Goal: Contribute content: Contribute content

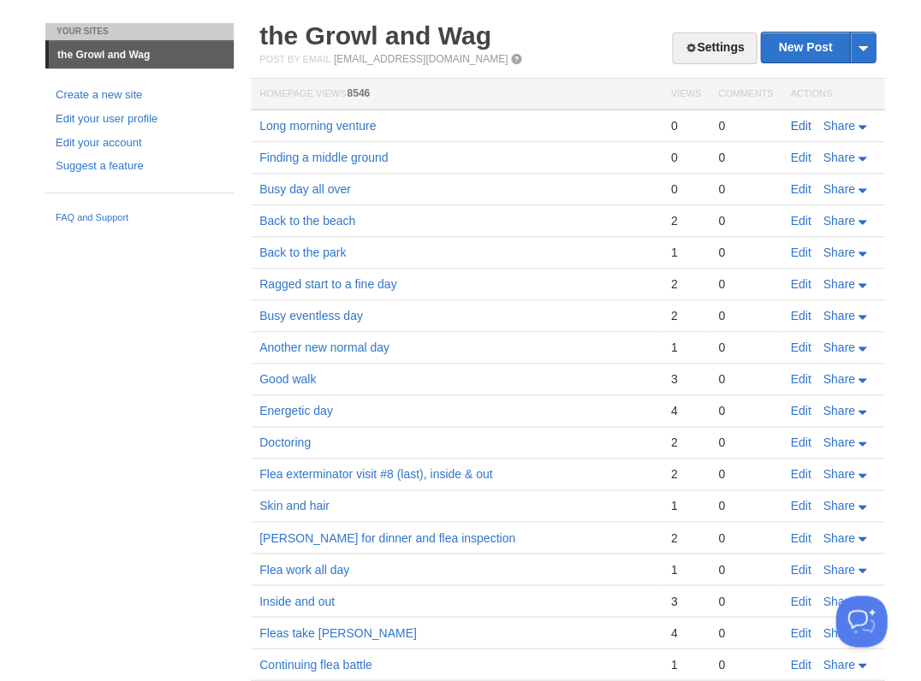
click at [803, 125] on link "Edit" at bounding box center [800, 126] width 21 height 14
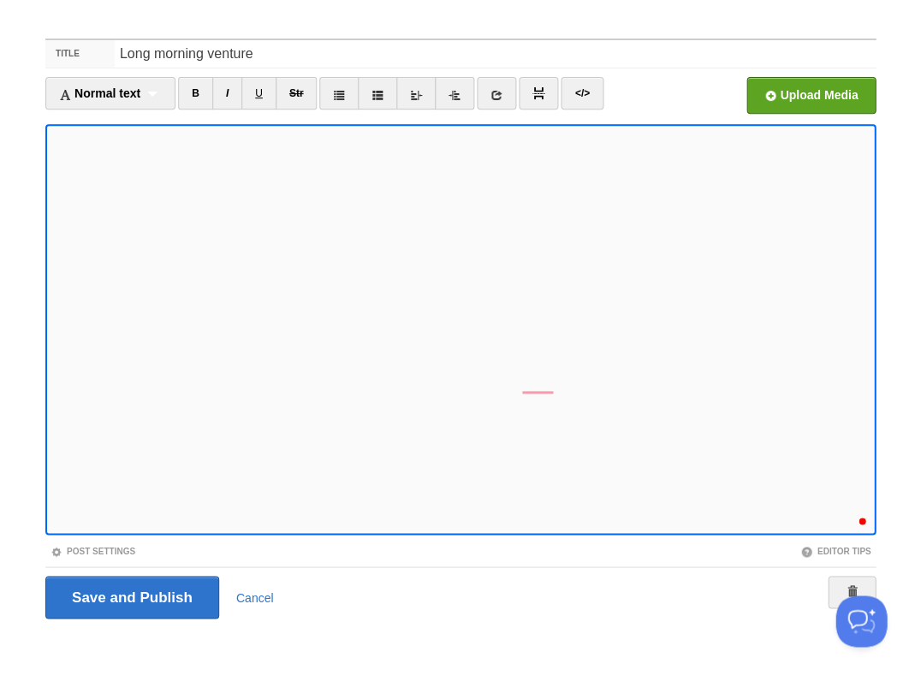
scroll to position [264, 0]
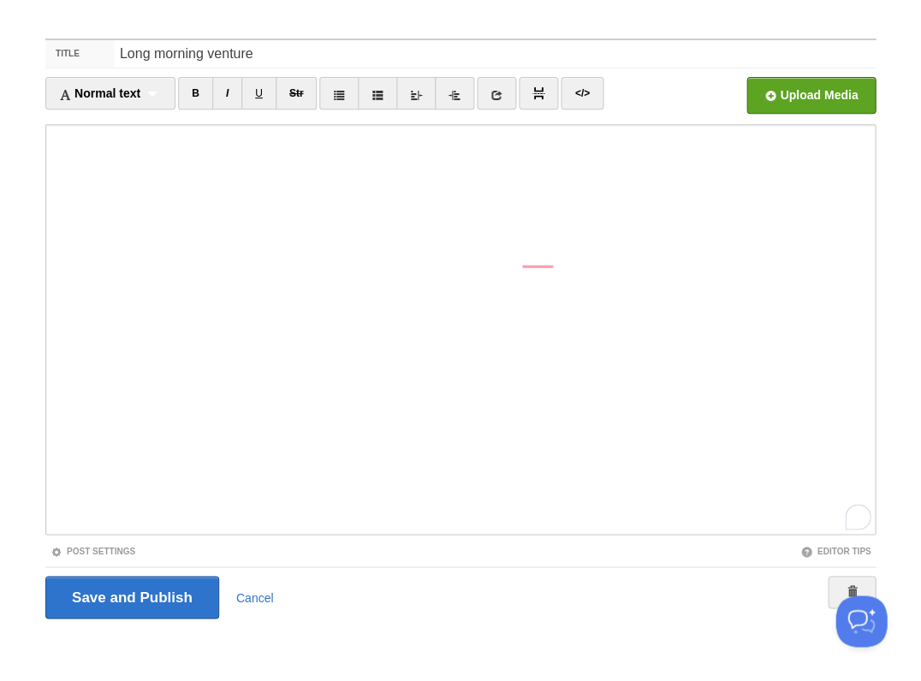
scroll to position [407, 0]
click at [859, 518] on div "2" at bounding box center [857, 516] width 19 height 19
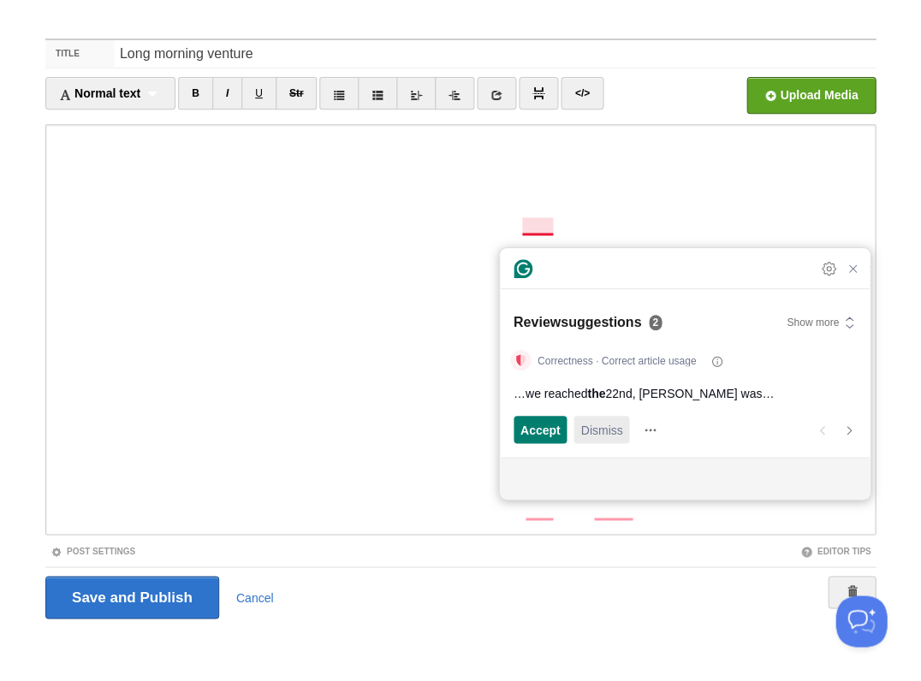
click at [609, 434] on span "Dismiss" at bounding box center [601, 430] width 42 height 18
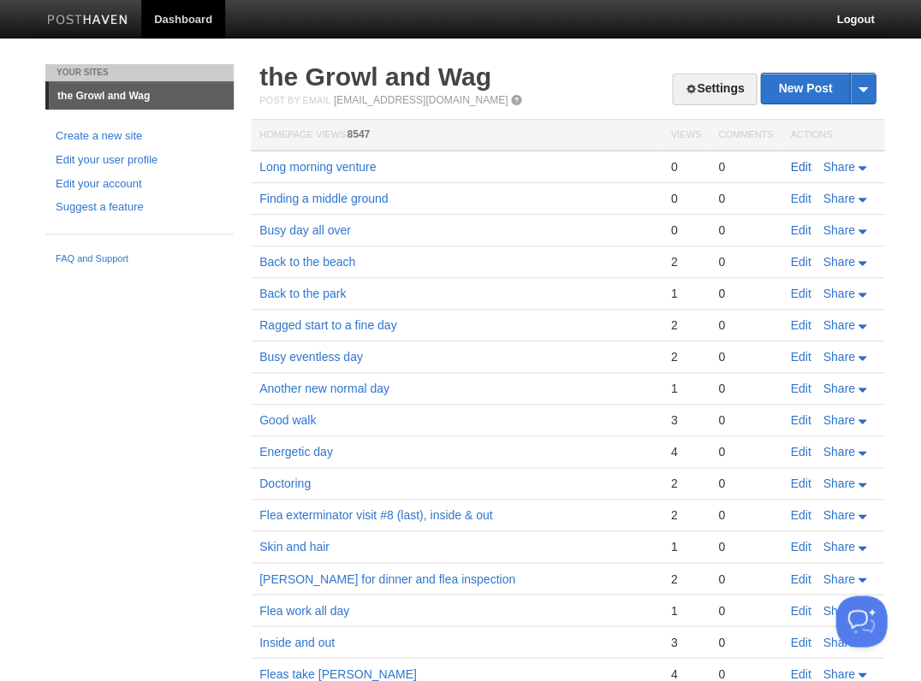
click at [795, 165] on link "Edit" at bounding box center [800, 167] width 21 height 14
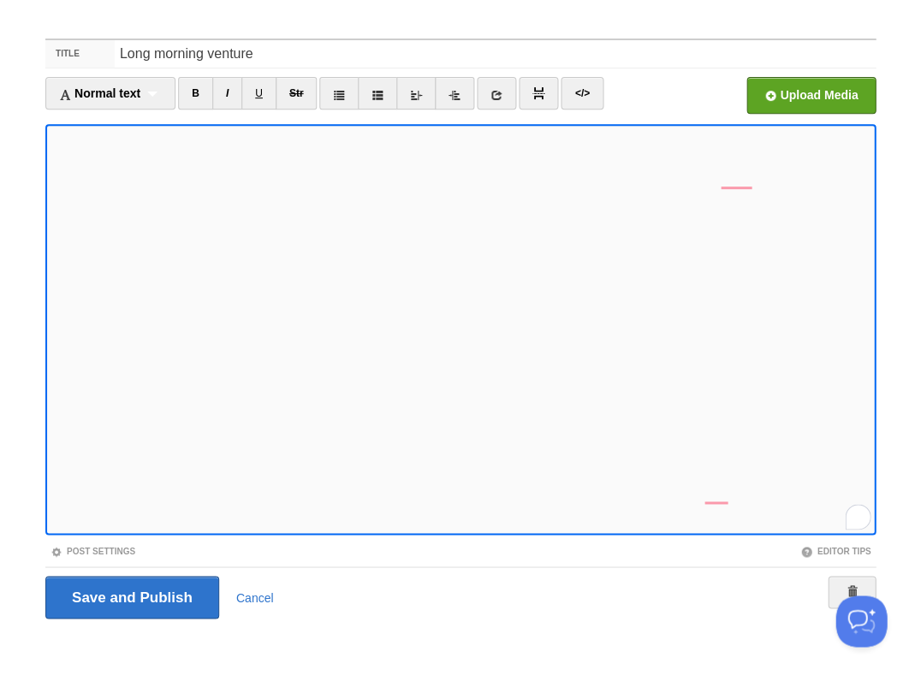
scroll to position [500, 0]
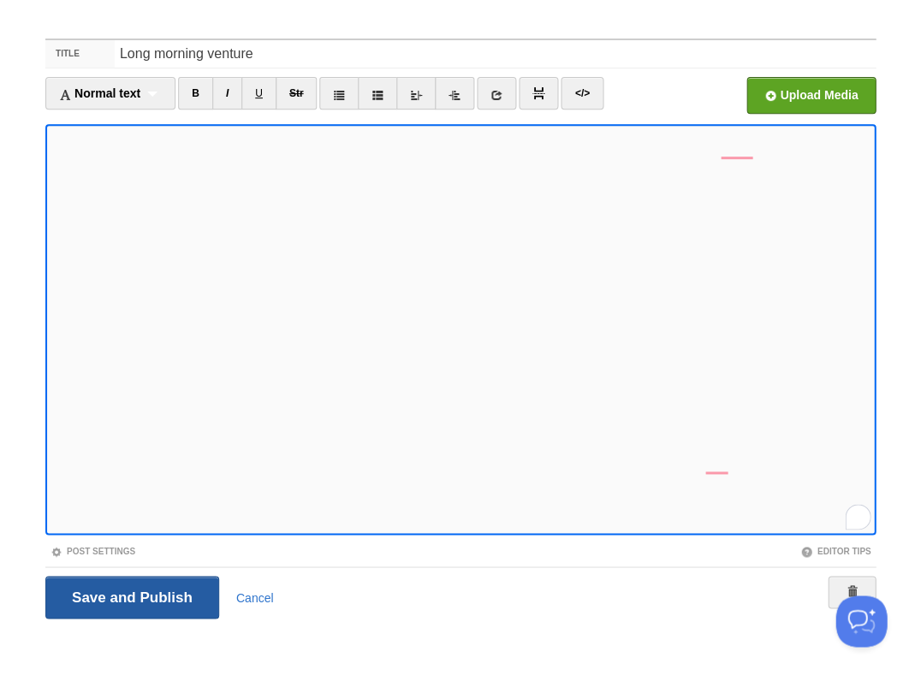
click at [130, 596] on input "Save and Publish" at bounding box center [132, 597] width 174 height 43
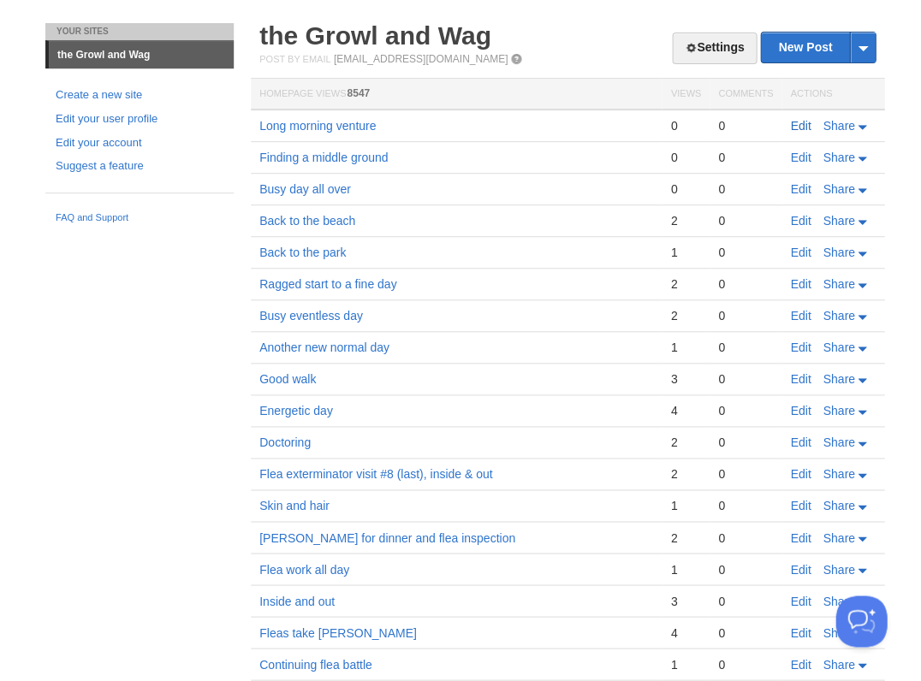
click at [801, 123] on link "Edit" at bounding box center [800, 126] width 21 height 14
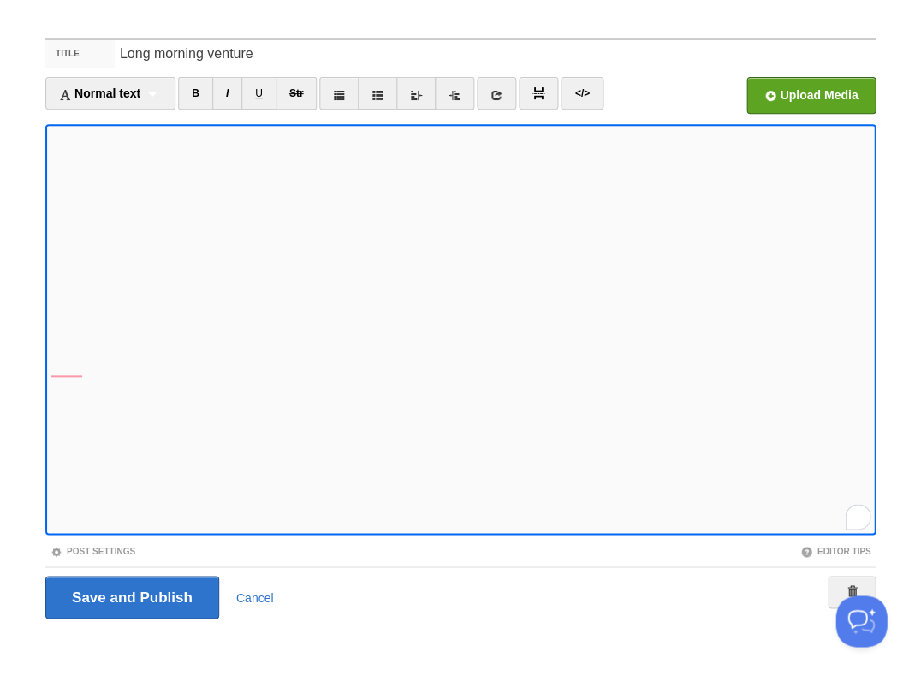
scroll to position [413, 0]
click at [859, 520] on div "2" at bounding box center [857, 516] width 19 height 19
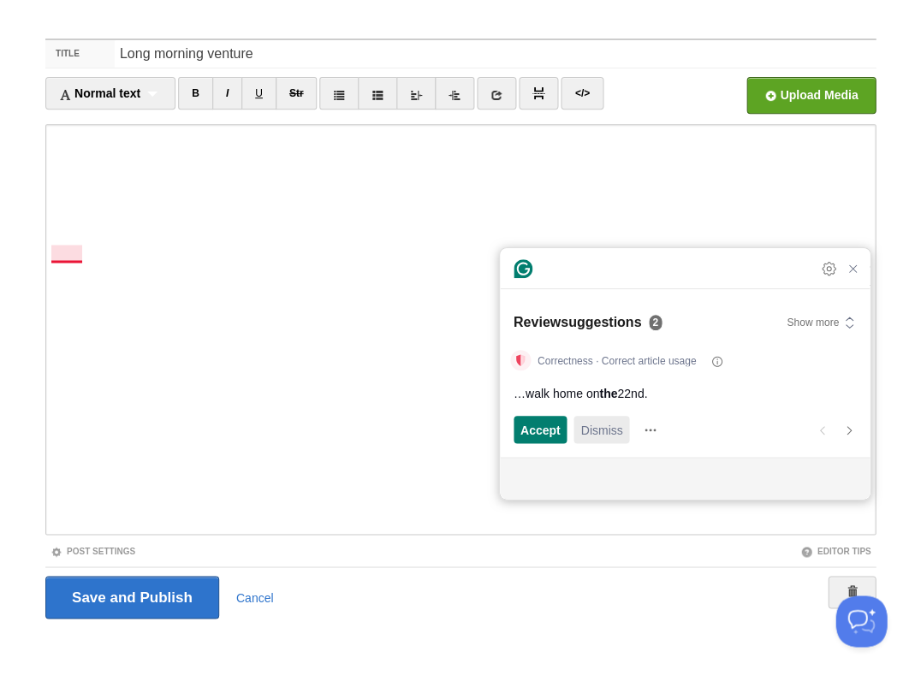
click at [621, 425] on span "Dismiss" at bounding box center [601, 430] width 42 height 18
click at [620, 426] on span "Dismiss" at bounding box center [601, 430] width 42 height 18
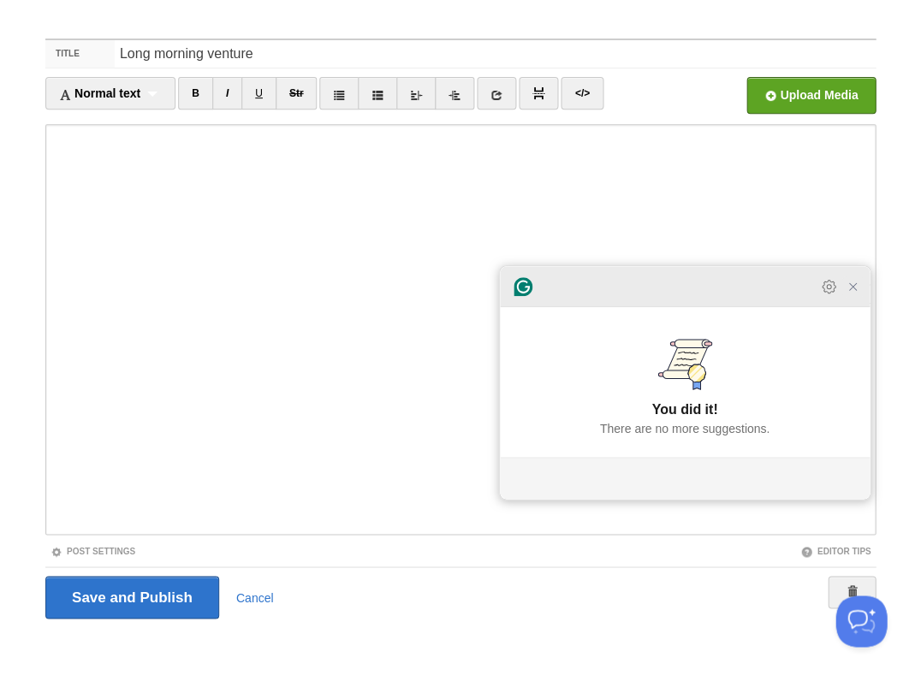
click at [855, 290] on icon "Close Grammarly Assistant" at bounding box center [852, 286] width 7 height 7
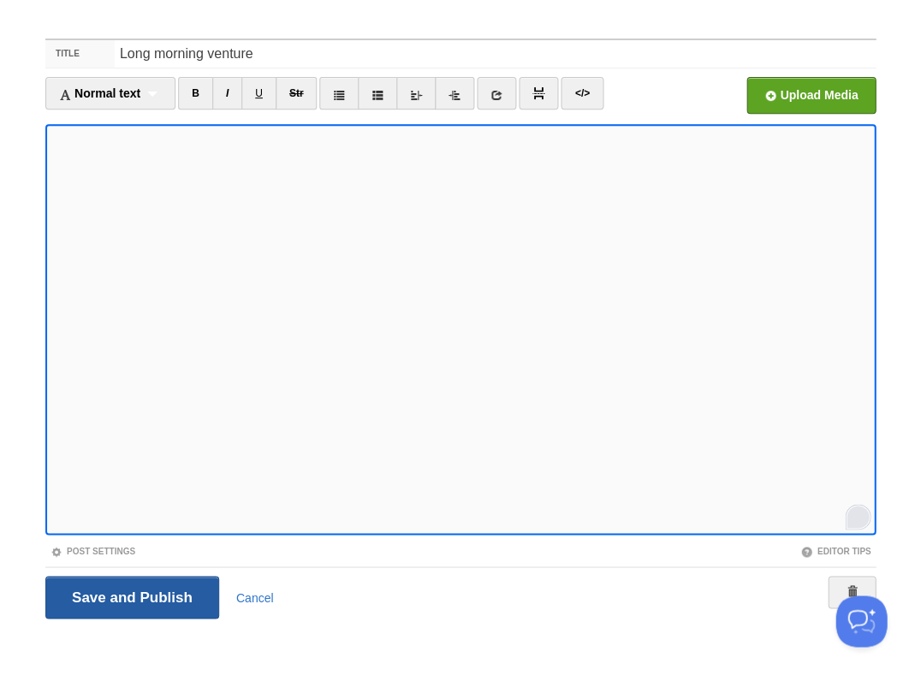
click at [130, 596] on input "Save and Publish" at bounding box center [132, 597] width 174 height 43
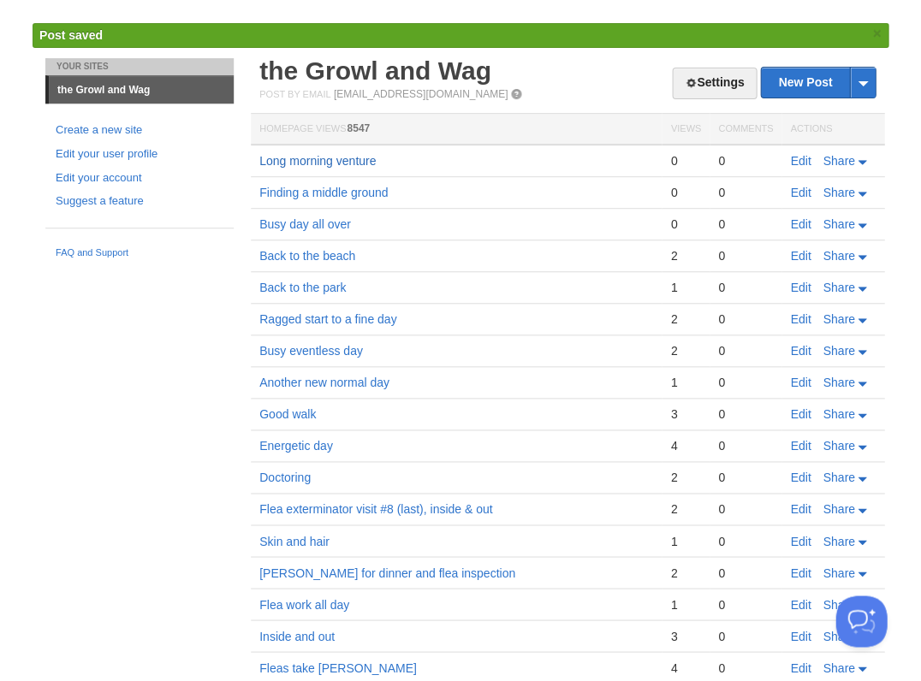
click at [308, 158] on link "Long morning venture" at bounding box center [317, 161] width 116 height 14
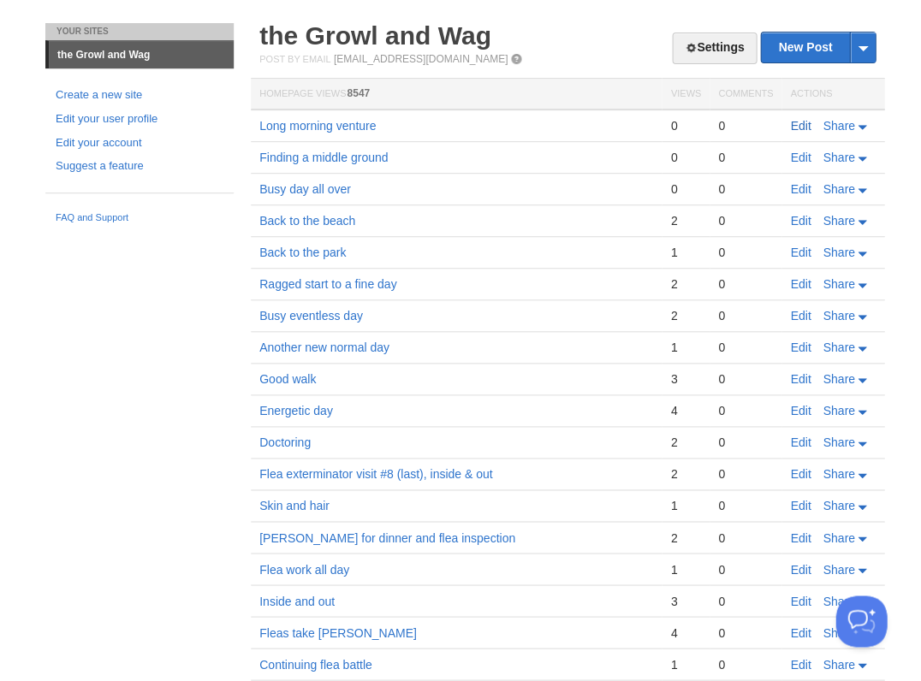
click at [794, 123] on link "Edit" at bounding box center [800, 126] width 21 height 14
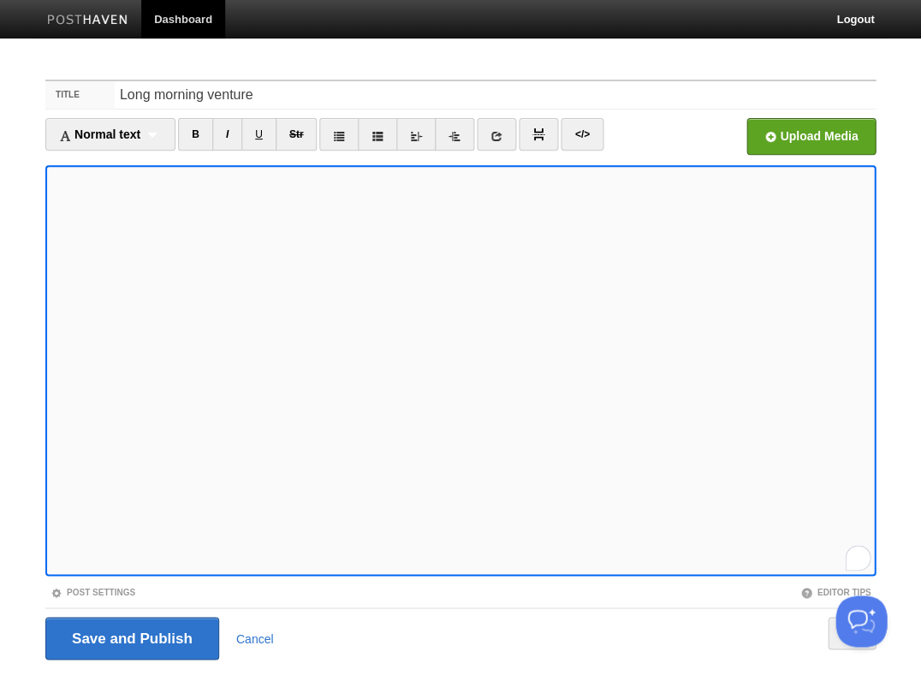
scroll to position [118, 0]
click at [858, 551] on div "2" at bounding box center [857, 557] width 19 height 19
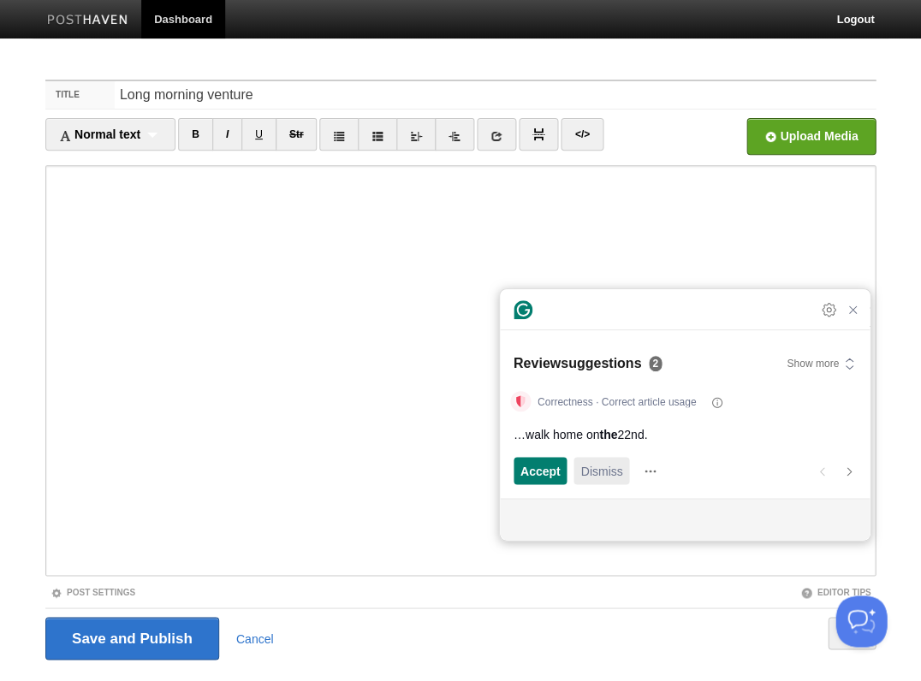
click at [589, 472] on span "Dismiss" at bounding box center [601, 471] width 42 height 18
click at [539, 473] on span "Accept" at bounding box center [540, 471] width 40 height 18
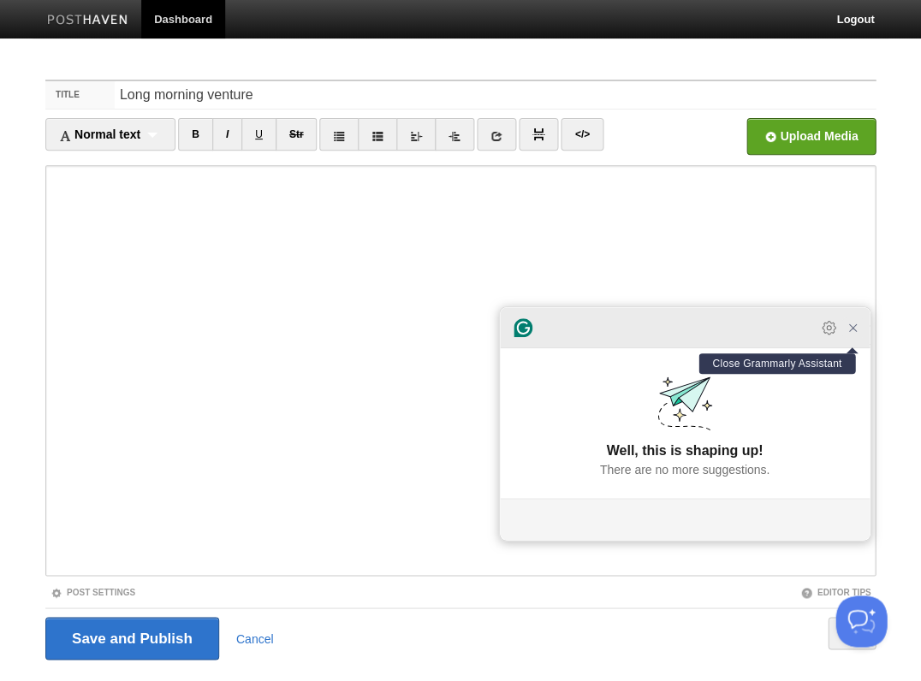
click at [851, 331] on icon "Close Grammarly Assistant" at bounding box center [852, 327] width 7 height 7
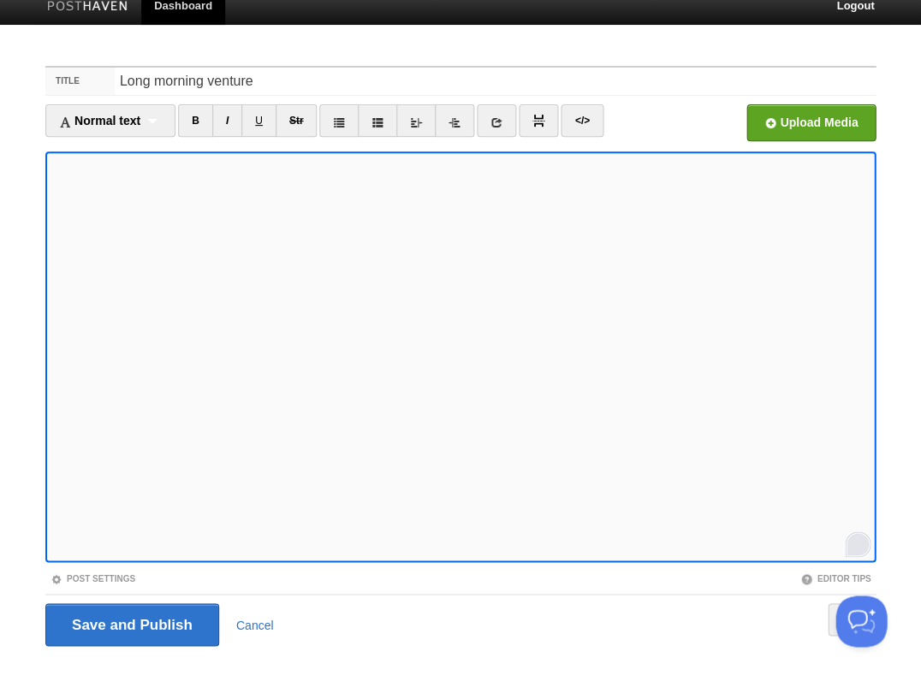
scroll to position [41, 0]
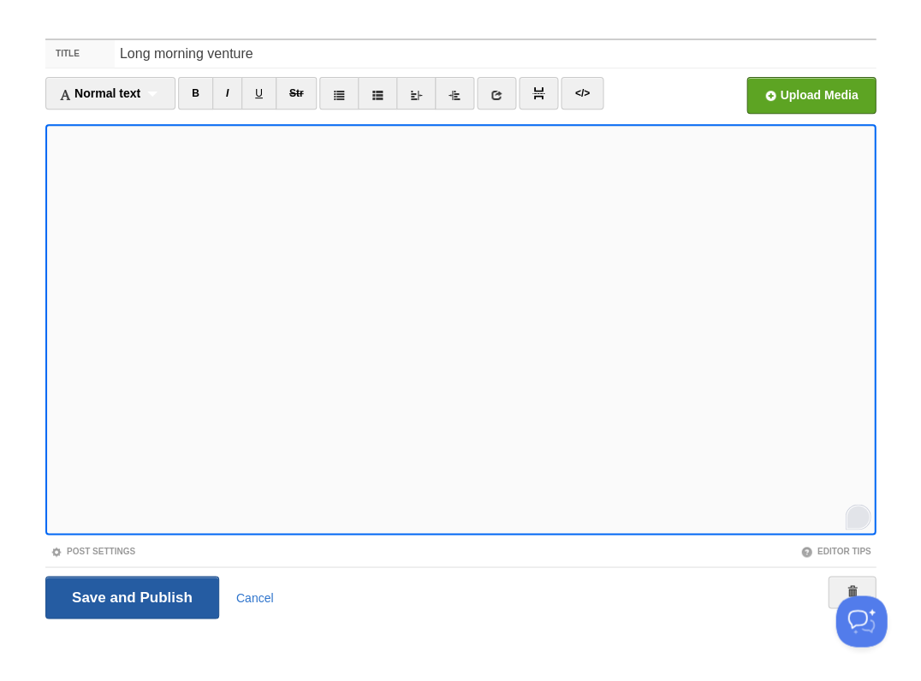
click at [130, 596] on input "Save and Publish" at bounding box center [132, 597] width 174 height 43
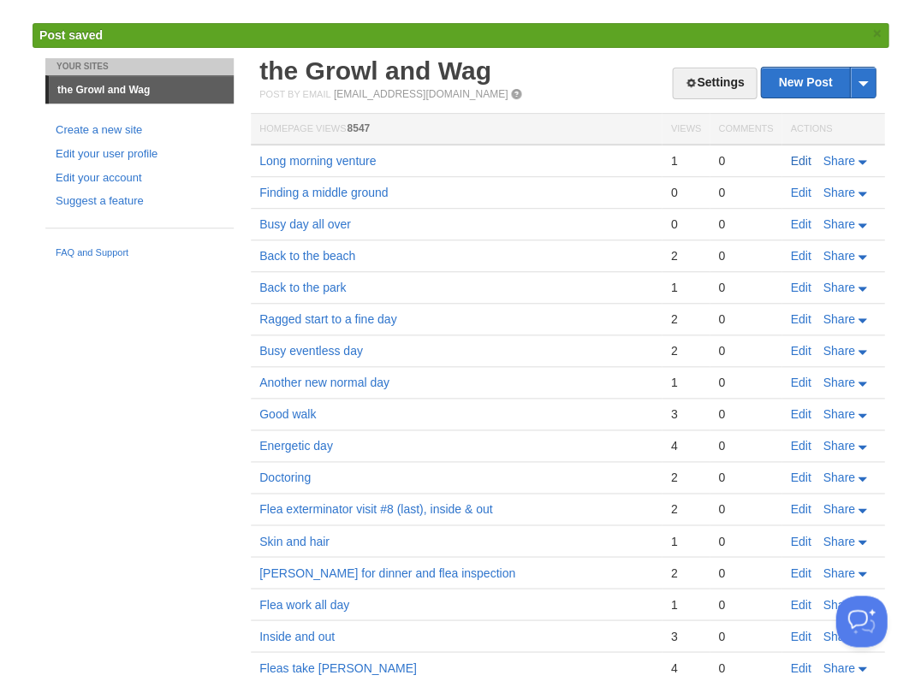
click at [799, 155] on link "Edit" at bounding box center [800, 161] width 21 height 14
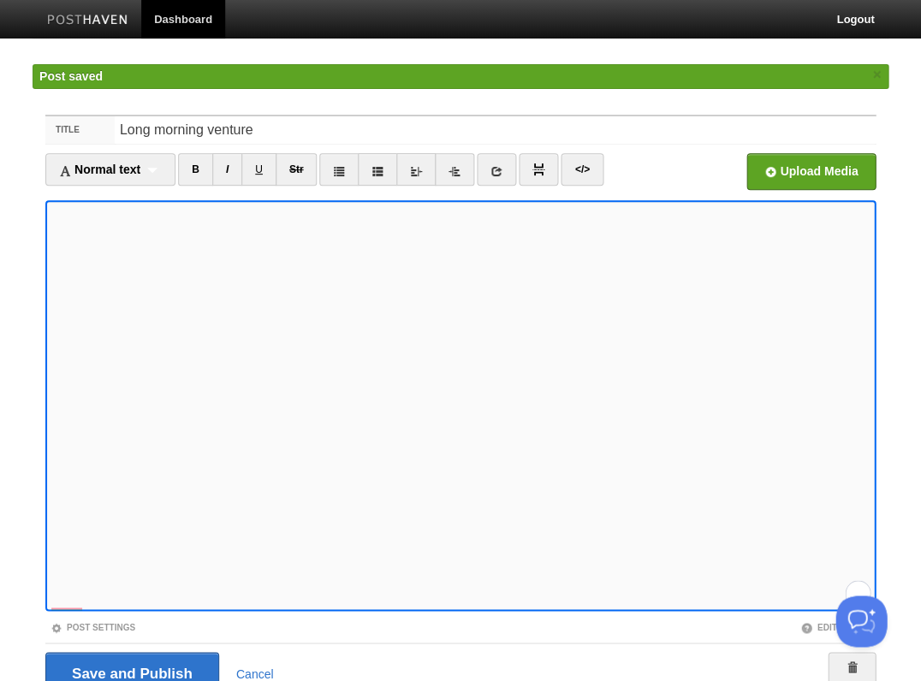
scroll to position [219, 0]
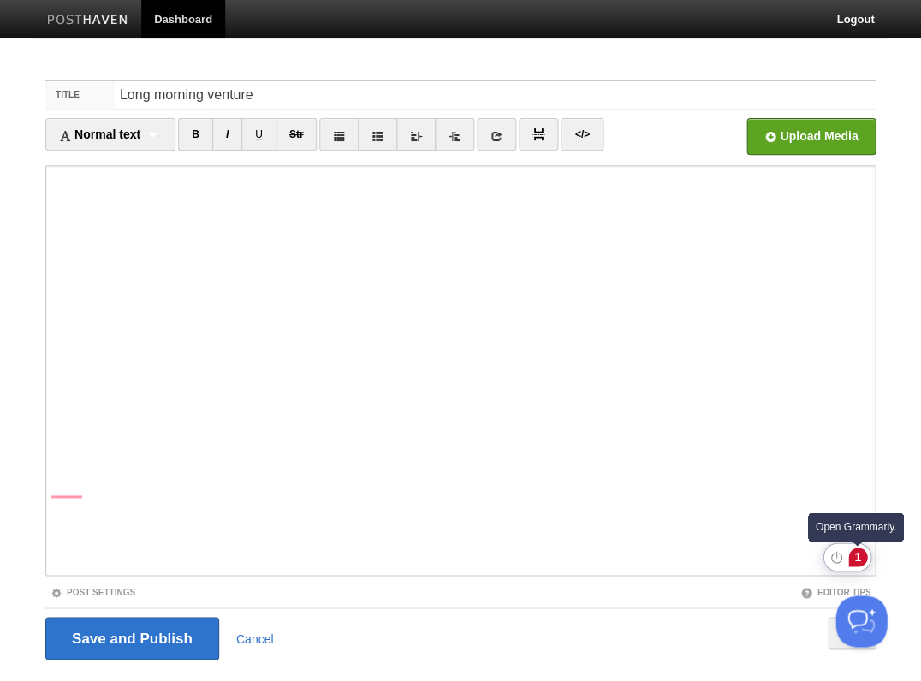
click at [857, 559] on div "1" at bounding box center [857, 557] width 19 height 19
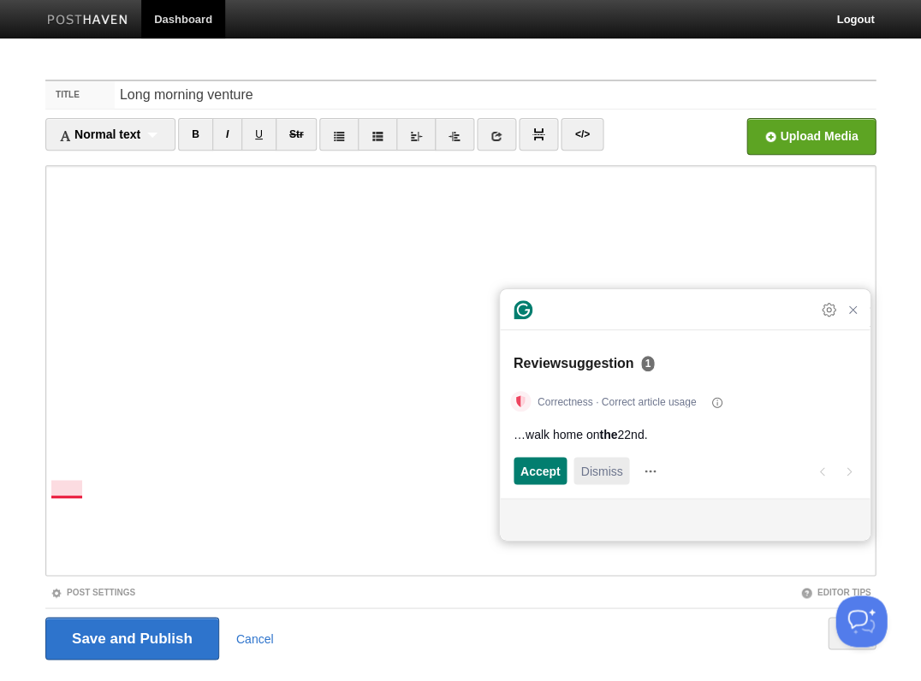
click at [606, 466] on span "Dismiss" at bounding box center [601, 471] width 42 height 18
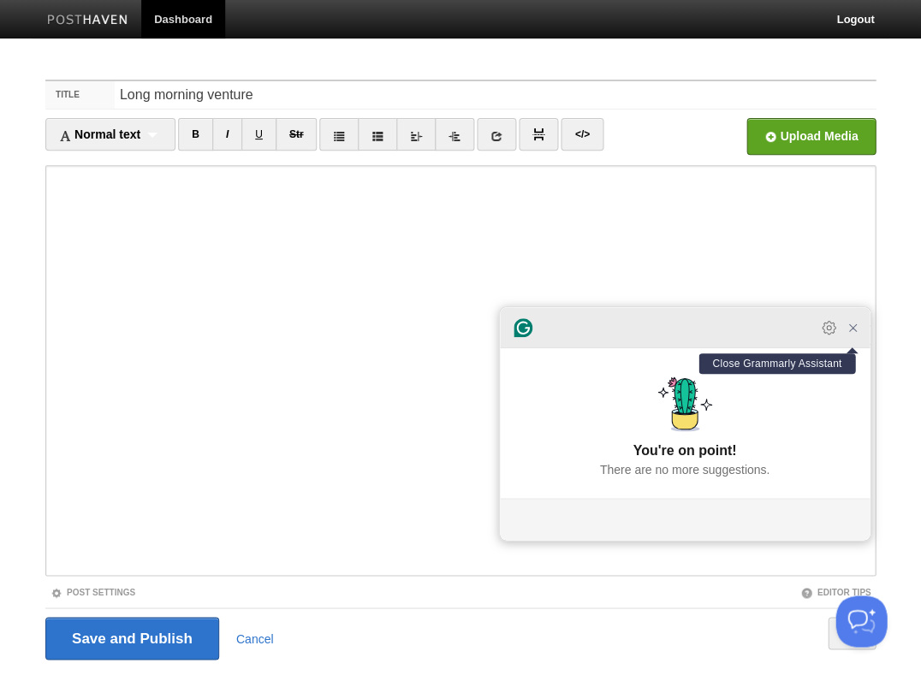
click at [856, 335] on icon "Close Grammarly Assistant" at bounding box center [853, 328] width 14 height 14
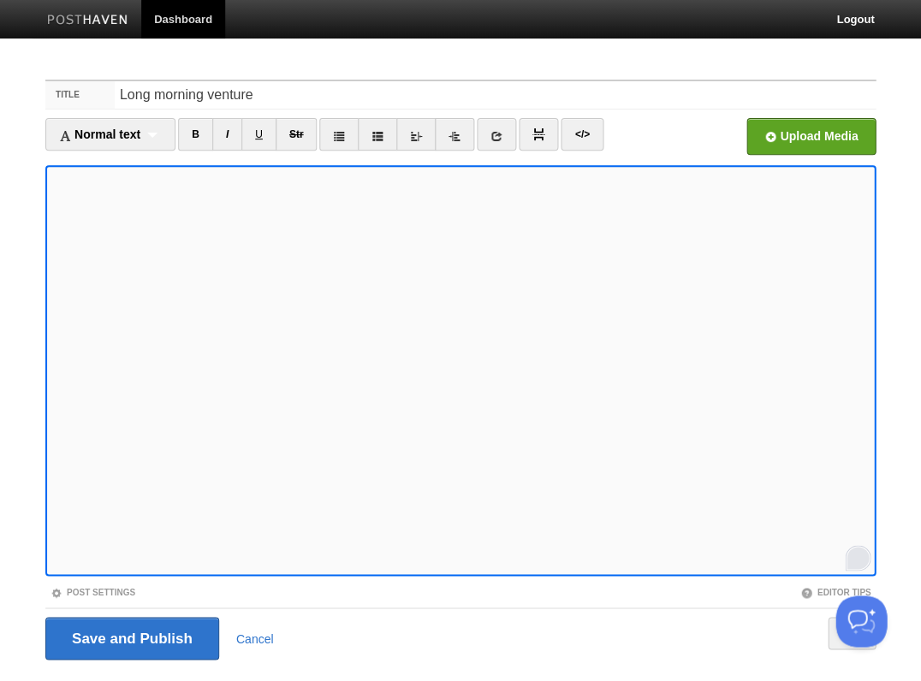
scroll to position [295, 0]
click at [130, 637] on input "Save and Publish" at bounding box center [132, 638] width 174 height 43
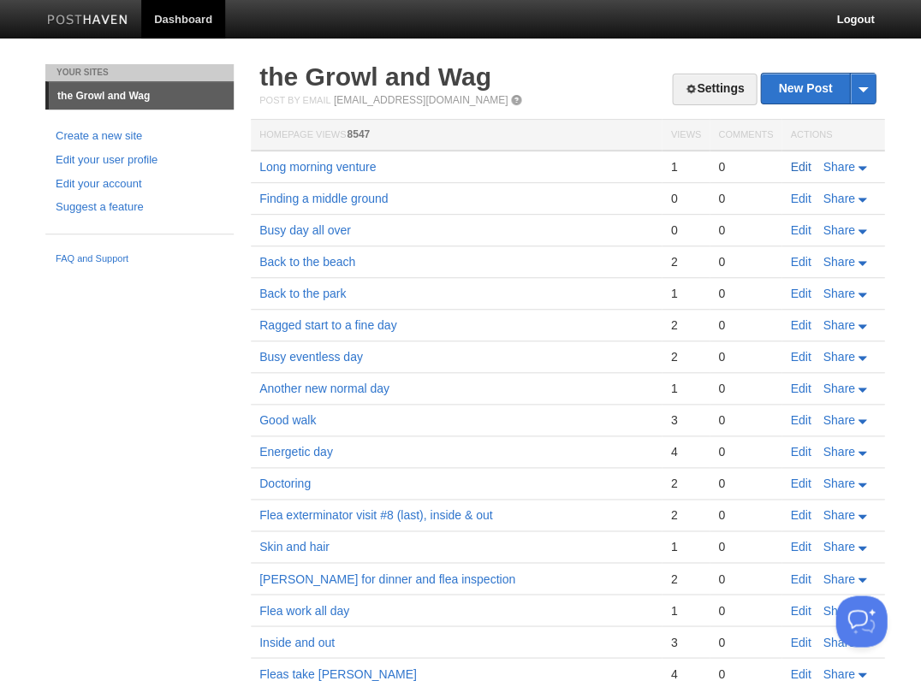
click at [797, 164] on link "Edit" at bounding box center [800, 167] width 21 height 14
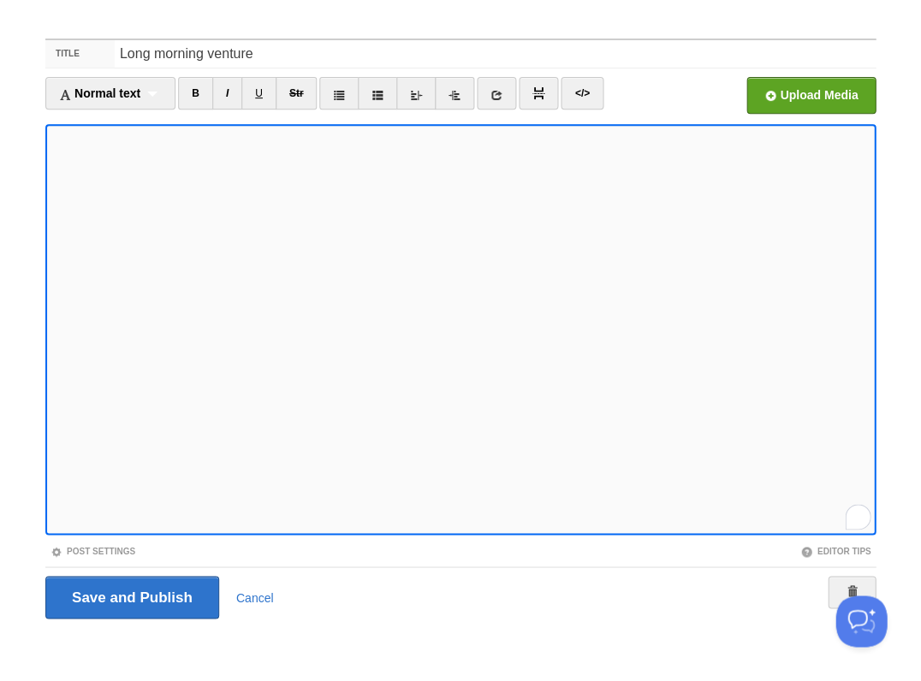
scroll to position [501, 0]
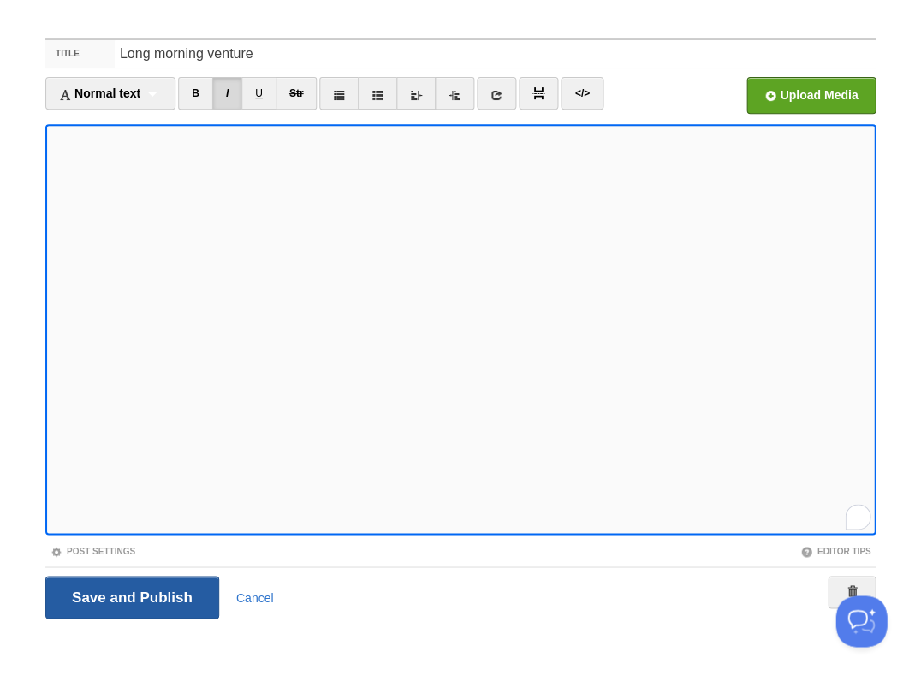
click at [130, 596] on input "Save and Publish" at bounding box center [132, 597] width 174 height 43
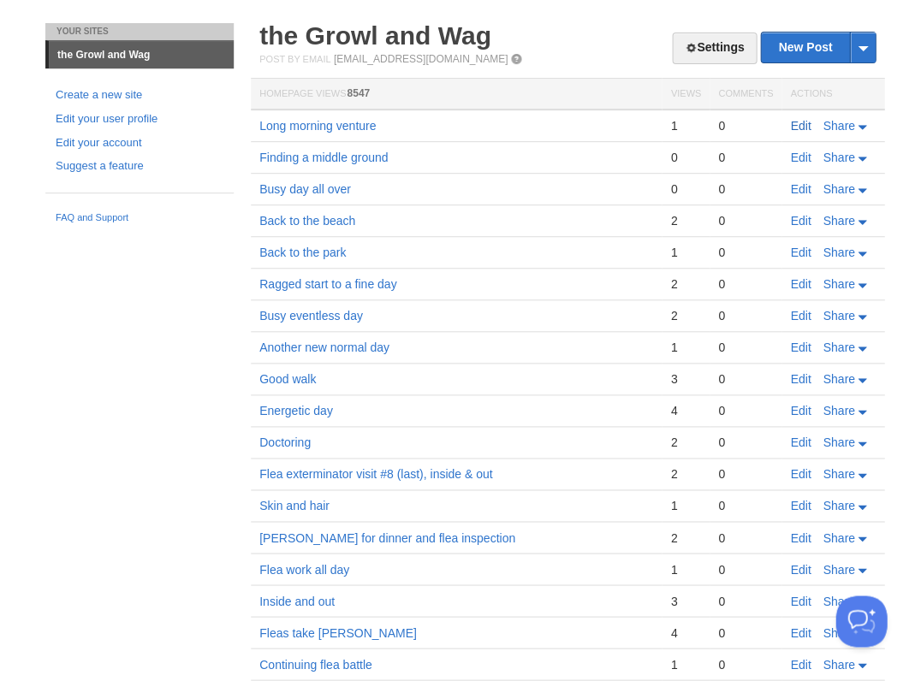
click at [796, 122] on link "Edit" at bounding box center [800, 126] width 21 height 14
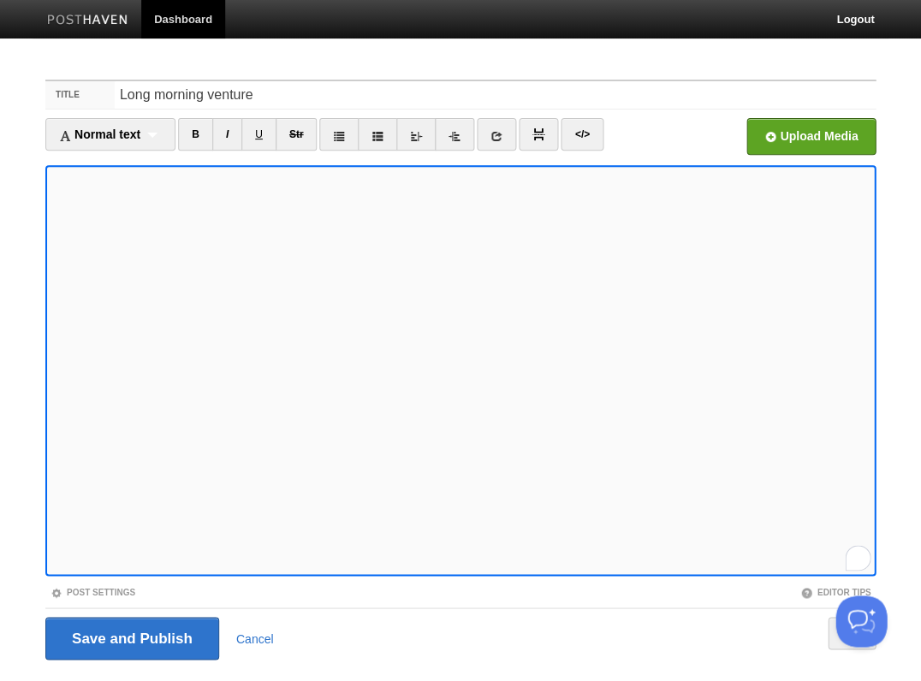
scroll to position [41, 0]
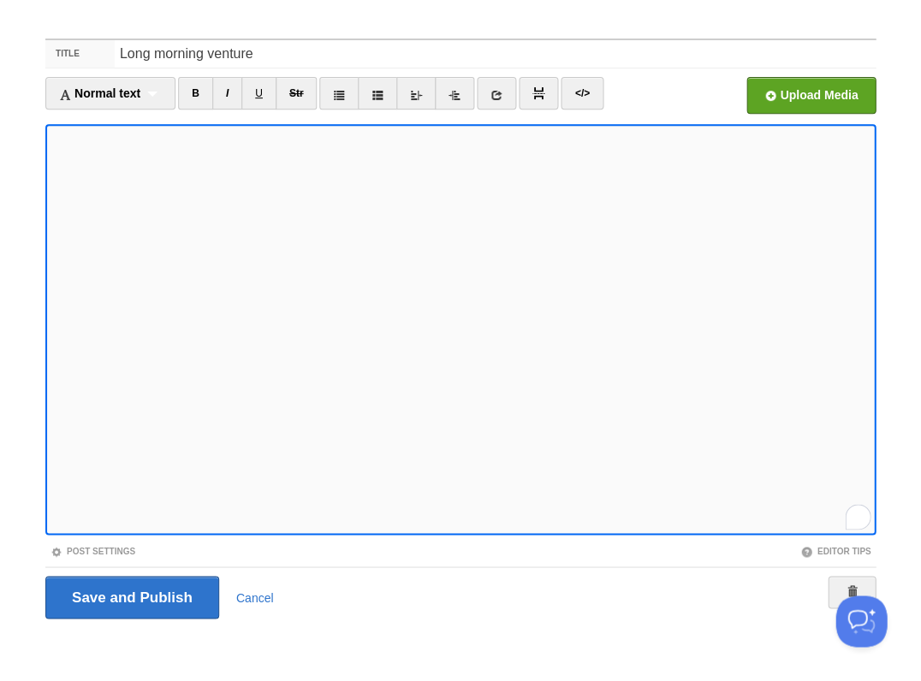
scroll to position [501, 0]
click at [130, 596] on input "Save and Publish" at bounding box center [132, 597] width 174 height 43
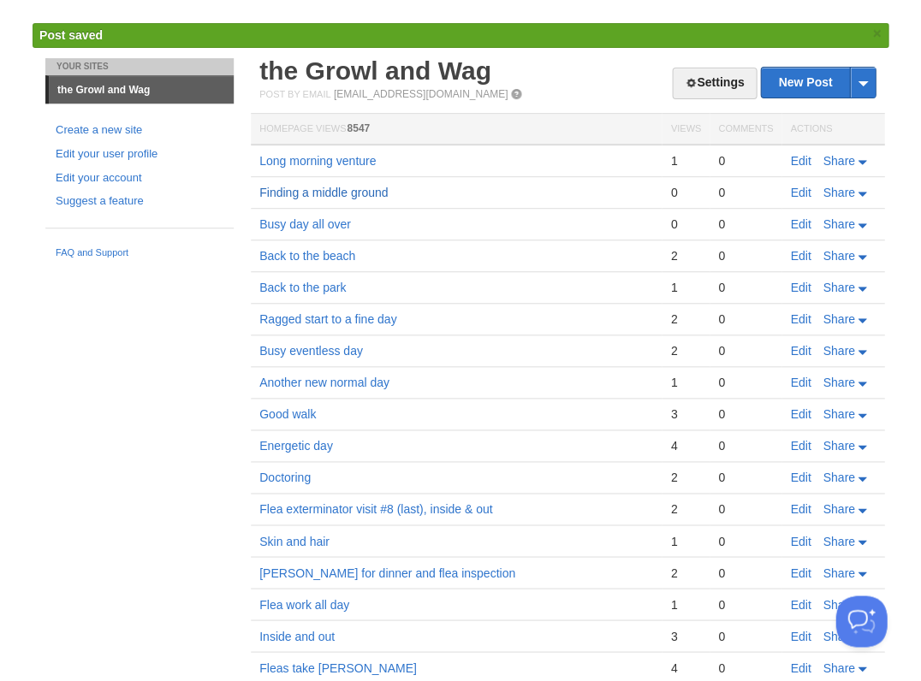
click at [310, 186] on link "Finding a middle ground" at bounding box center [323, 193] width 128 height 14
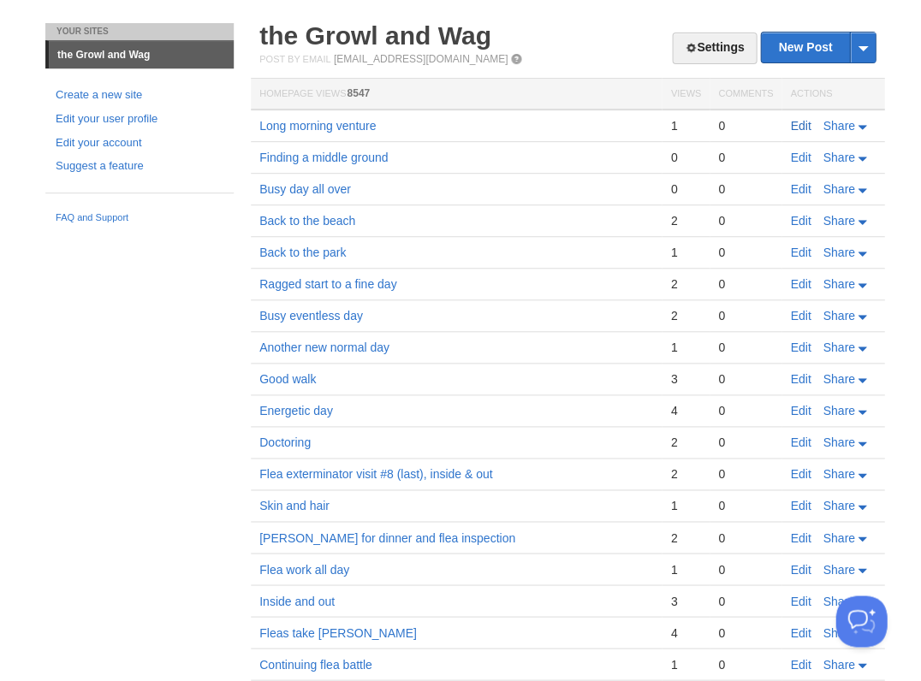
click at [794, 123] on link "Edit" at bounding box center [800, 126] width 21 height 14
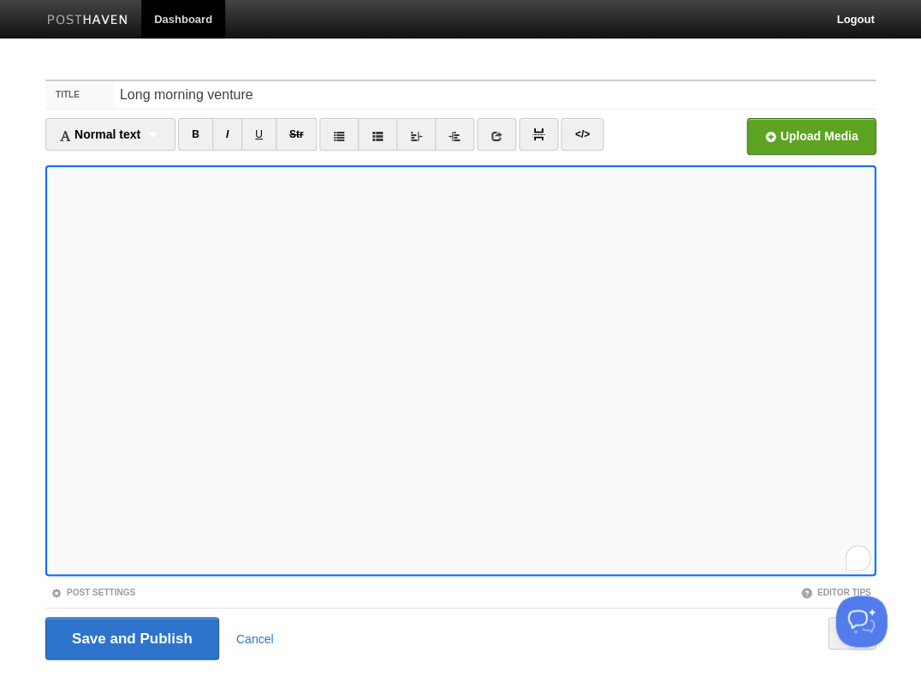
scroll to position [41, 0]
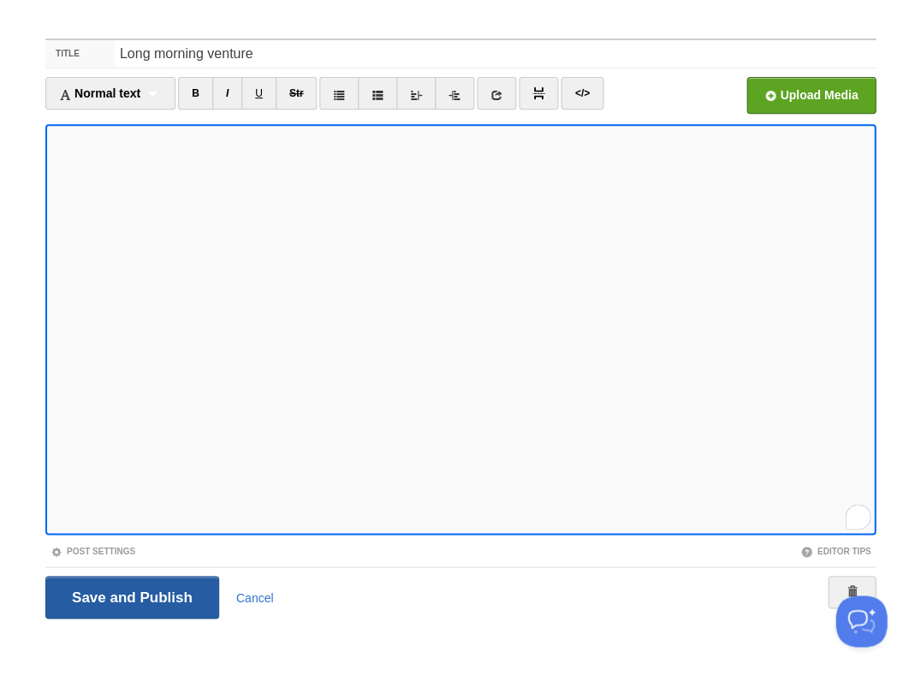
click at [130, 596] on input "Save and Publish" at bounding box center [132, 597] width 174 height 43
